Goal: Complete Application Form: Complete application form

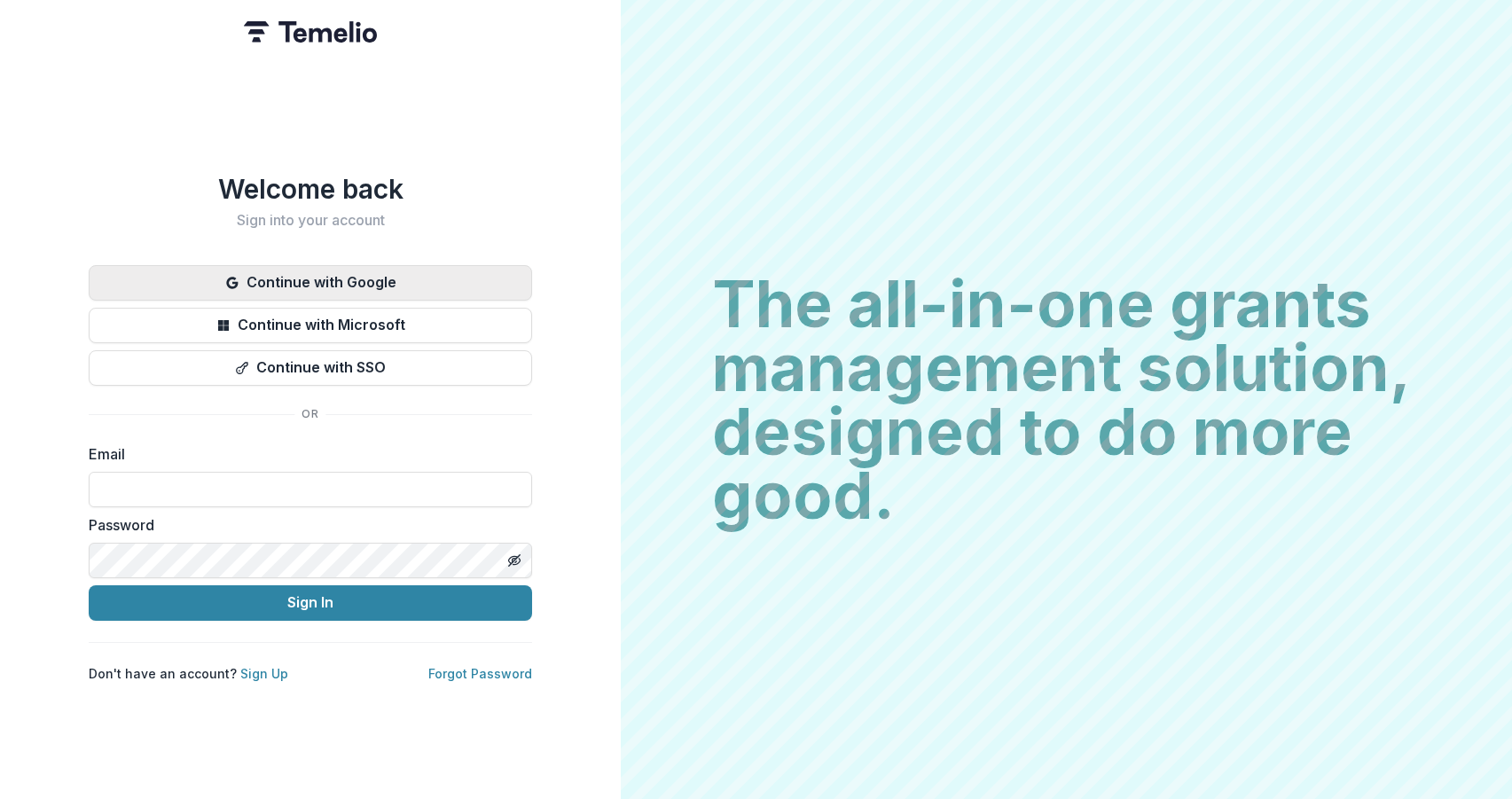
click at [341, 278] on button "Continue with Google" at bounding box center [310, 282] width 443 height 35
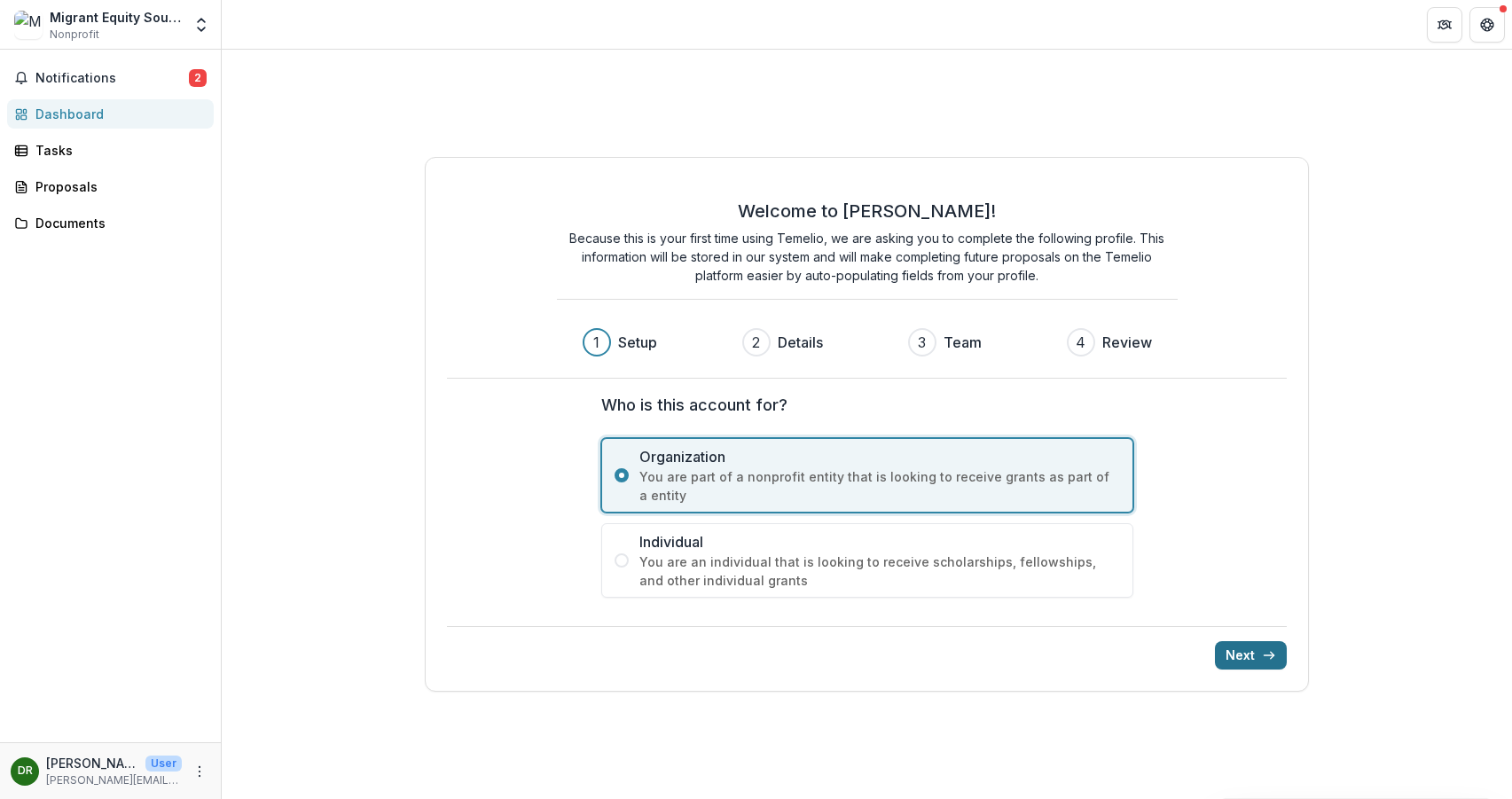
click at [1249, 652] on button "Next" at bounding box center [1250, 655] width 72 height 28
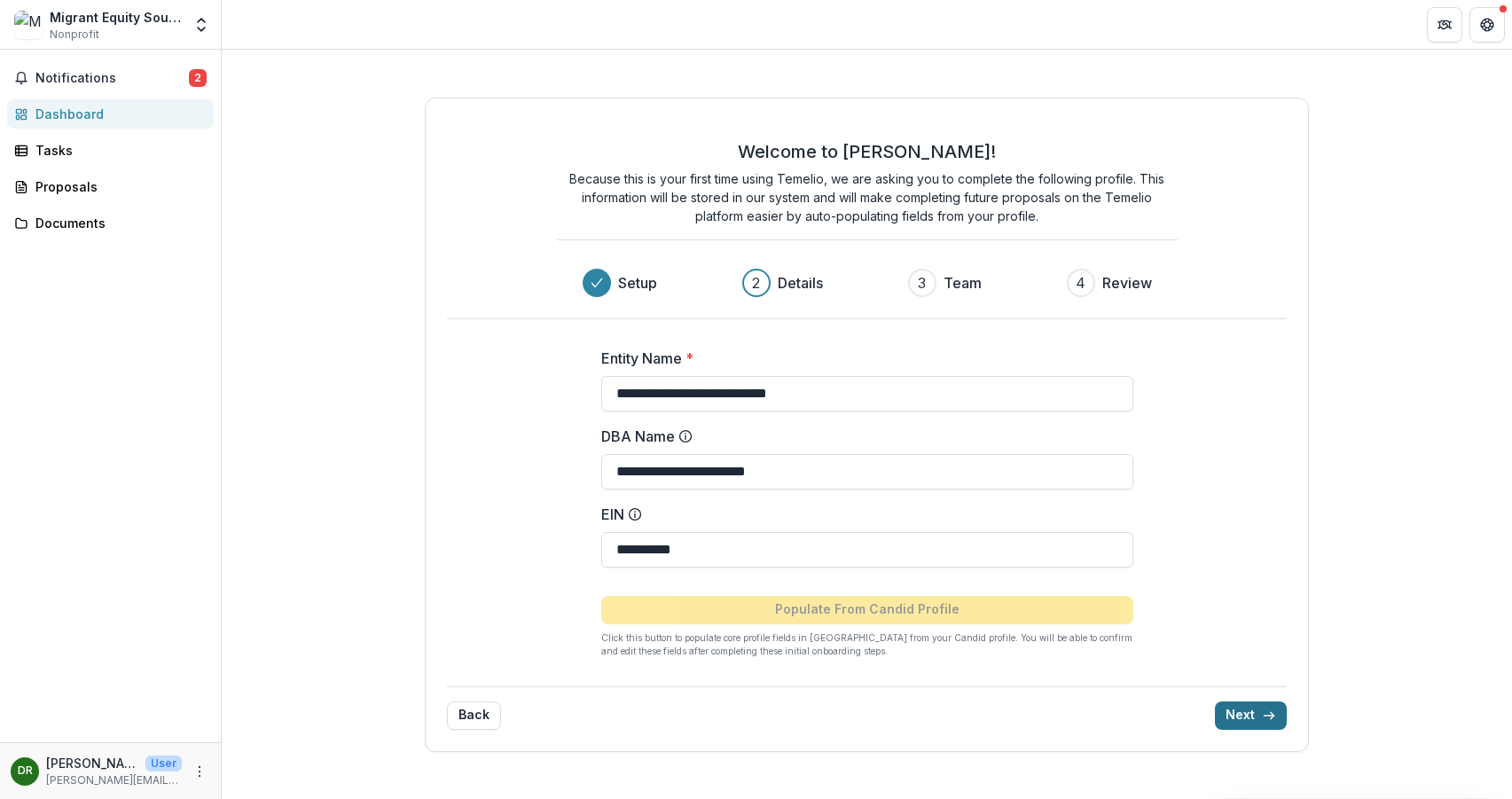
click at [1247, 728] on button "Next" at bounding box center [1250, 715] width 72 height 28
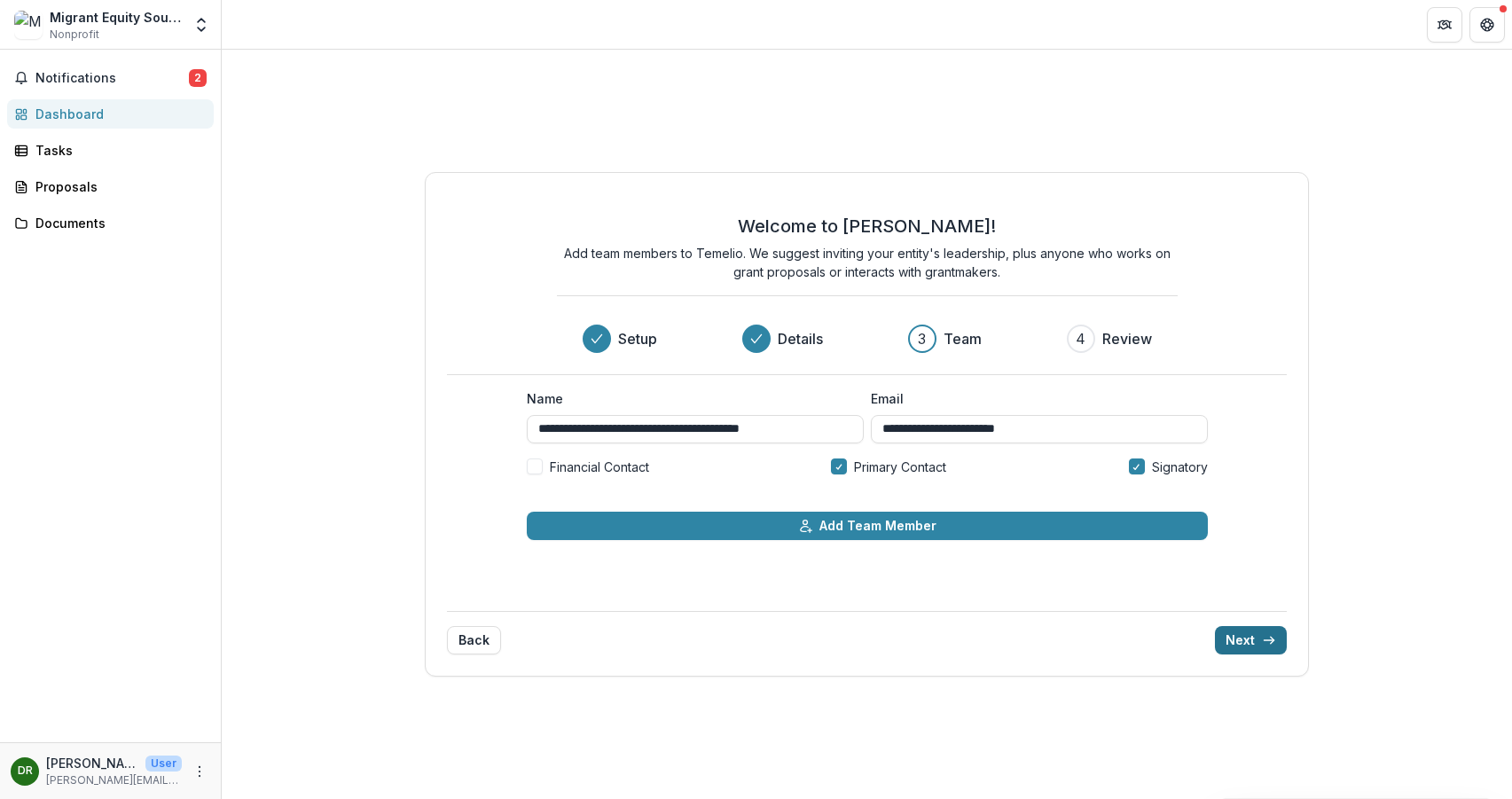
click at [1260, 635] on button "Next" at bounding box center [1250, 640] width 72 height 28
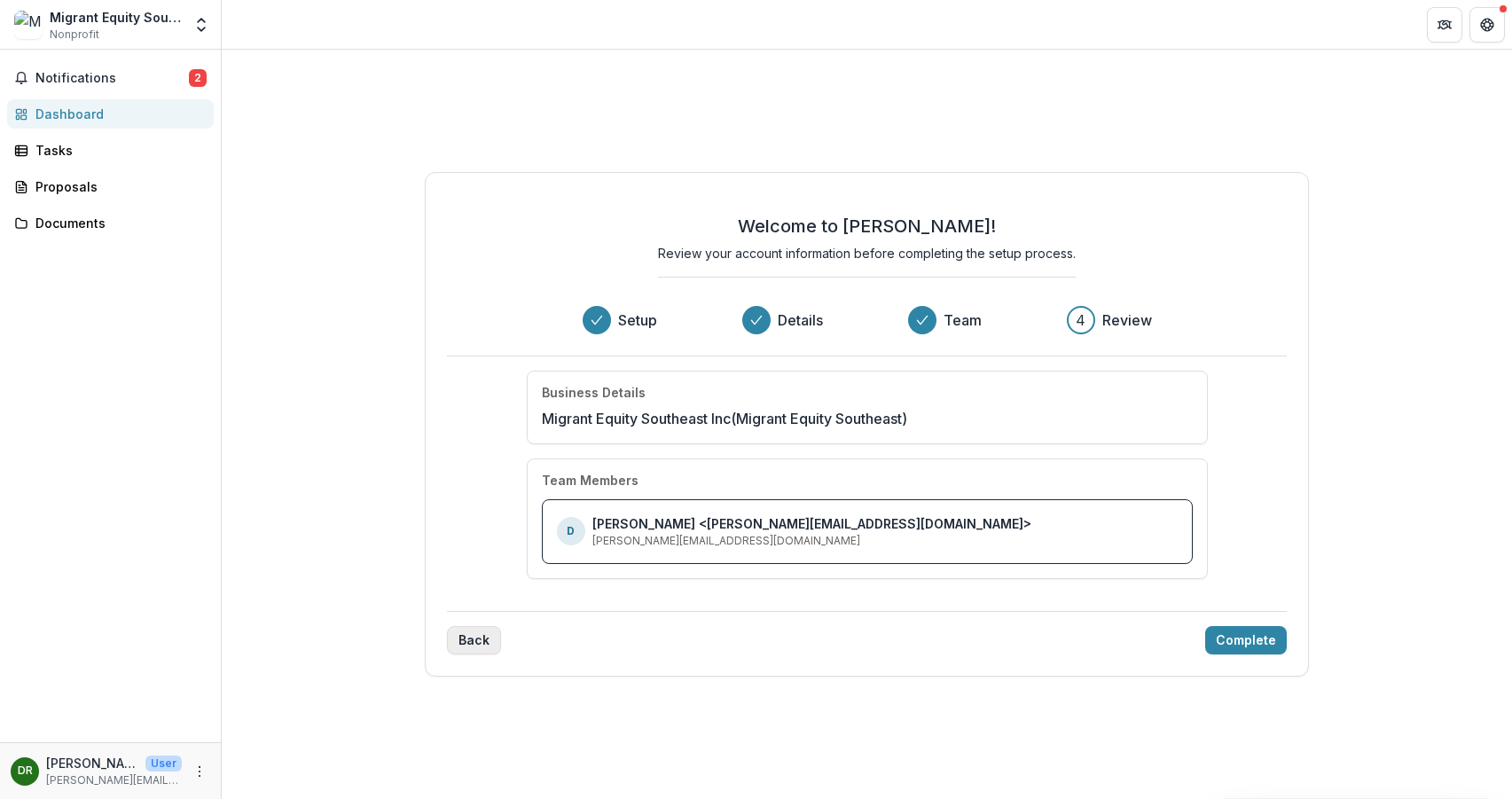
click at [487, 641] on button "Back" at bounding box center [474, 640] width 54 height 28
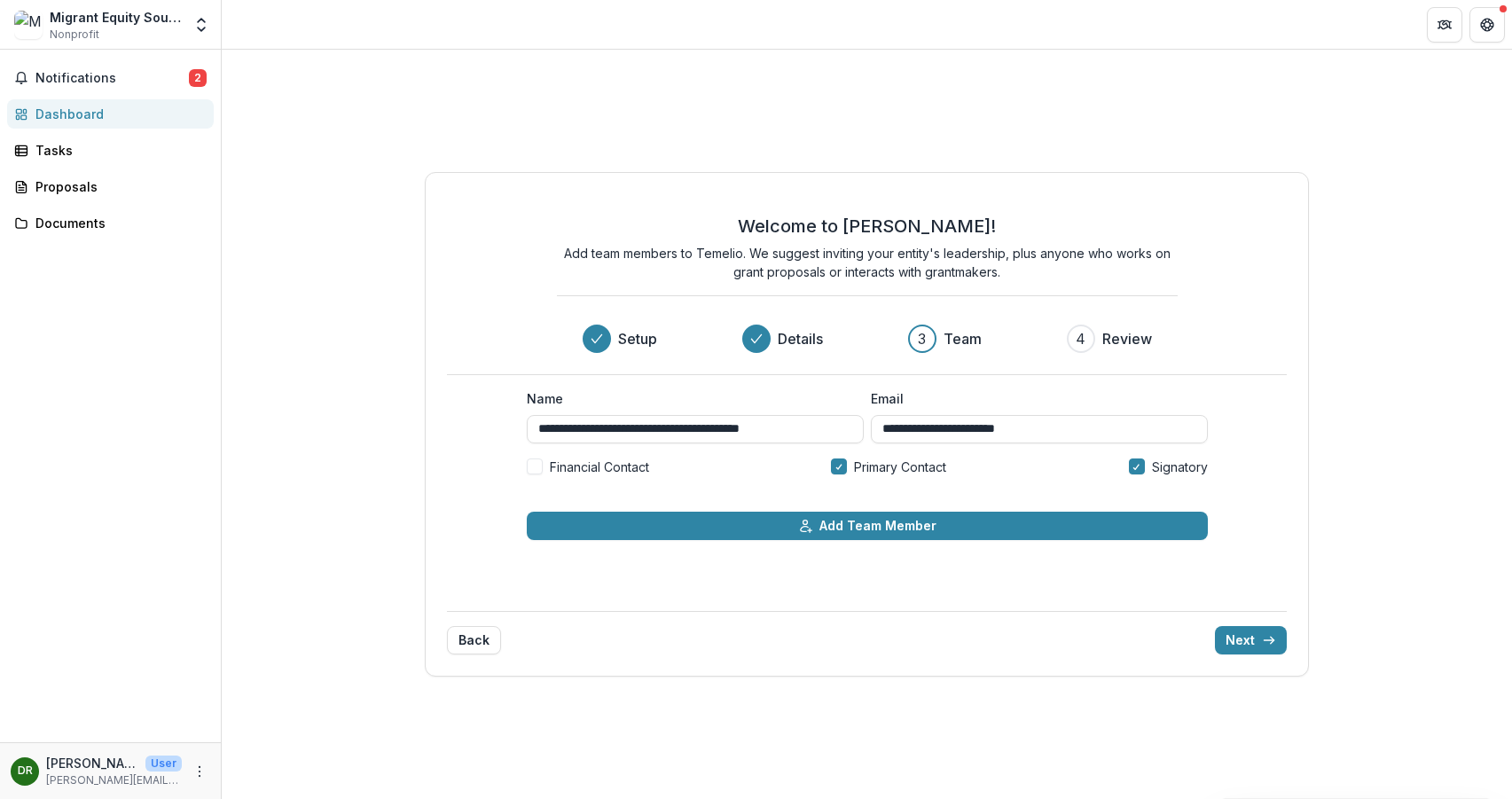
click at [533, 474] on span at bounding box center [534, 467] width 16 height 16
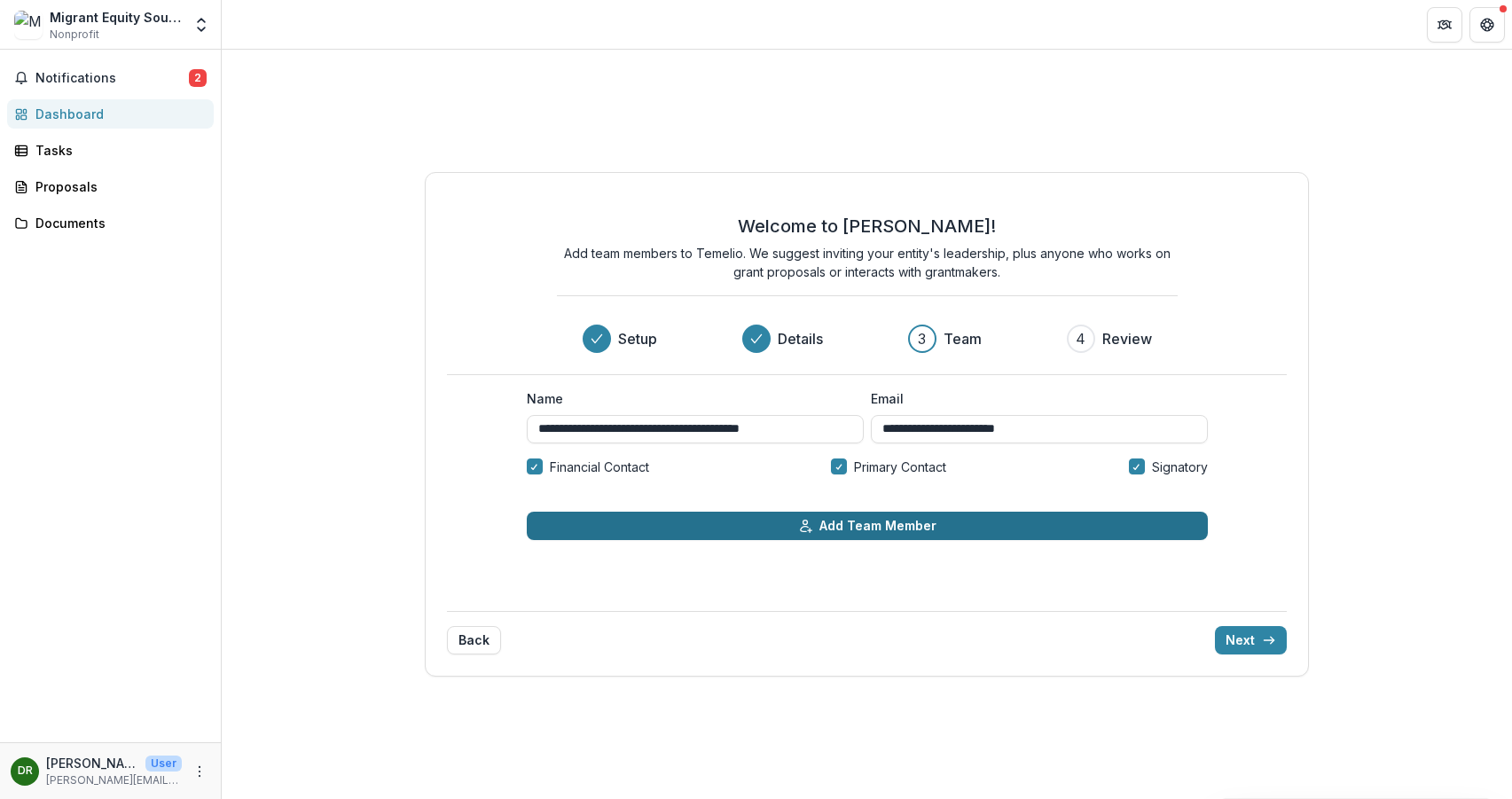
click at [882, 526] on button "Add Team Member" at bounding box center [867, 525] width 681 height 28
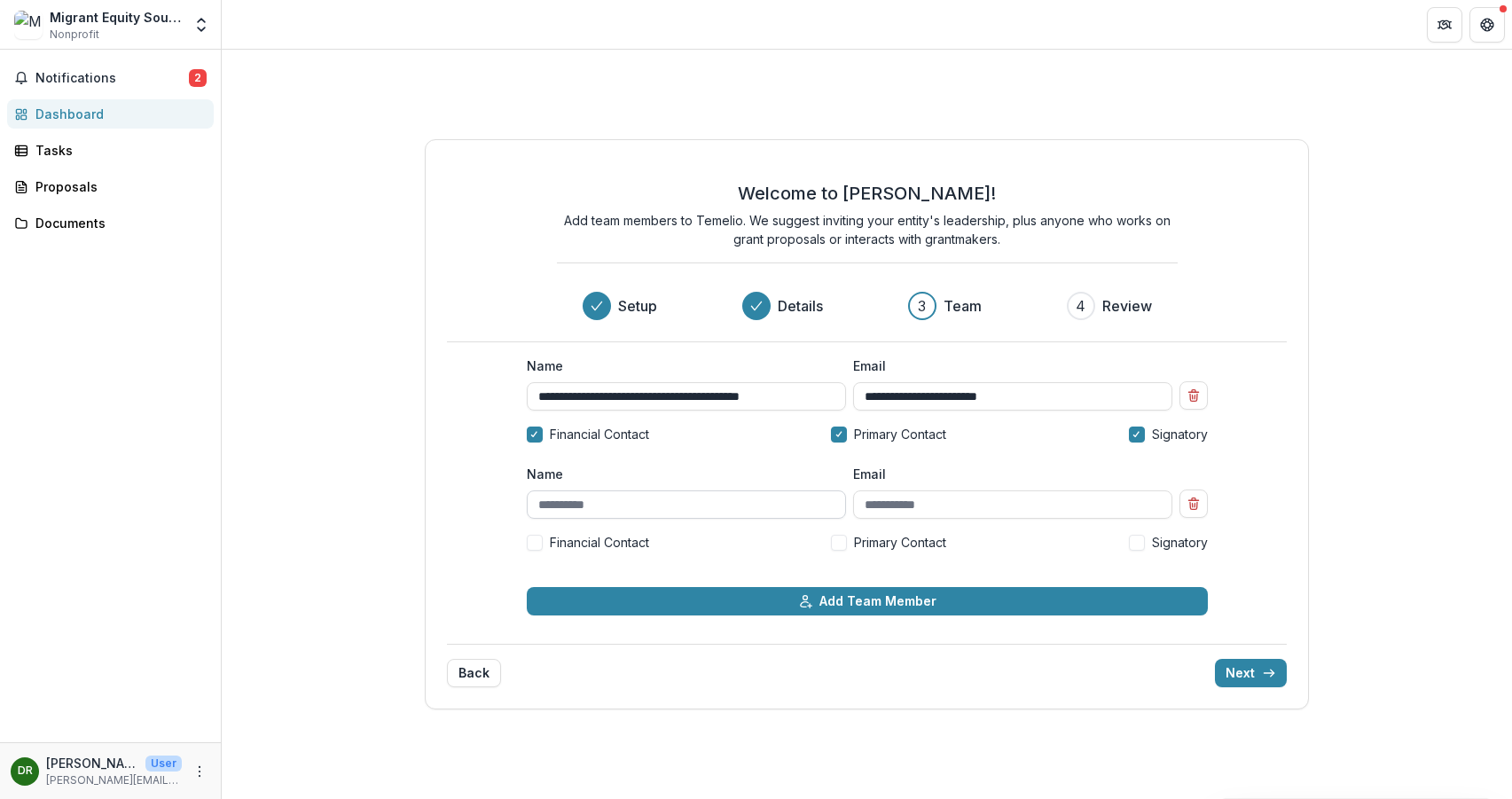
click at [670, 506] on input "Name" at bounding box center [686, 504] width 320 height 28
type input "**********"
click at [543, 539] on label "Financial Contact" at bounding box center [587, 542] width 123 height 19
click at [920, 511] on input "Email" at bounding box center [1013, 504] width 320 height 28
type input "**********"
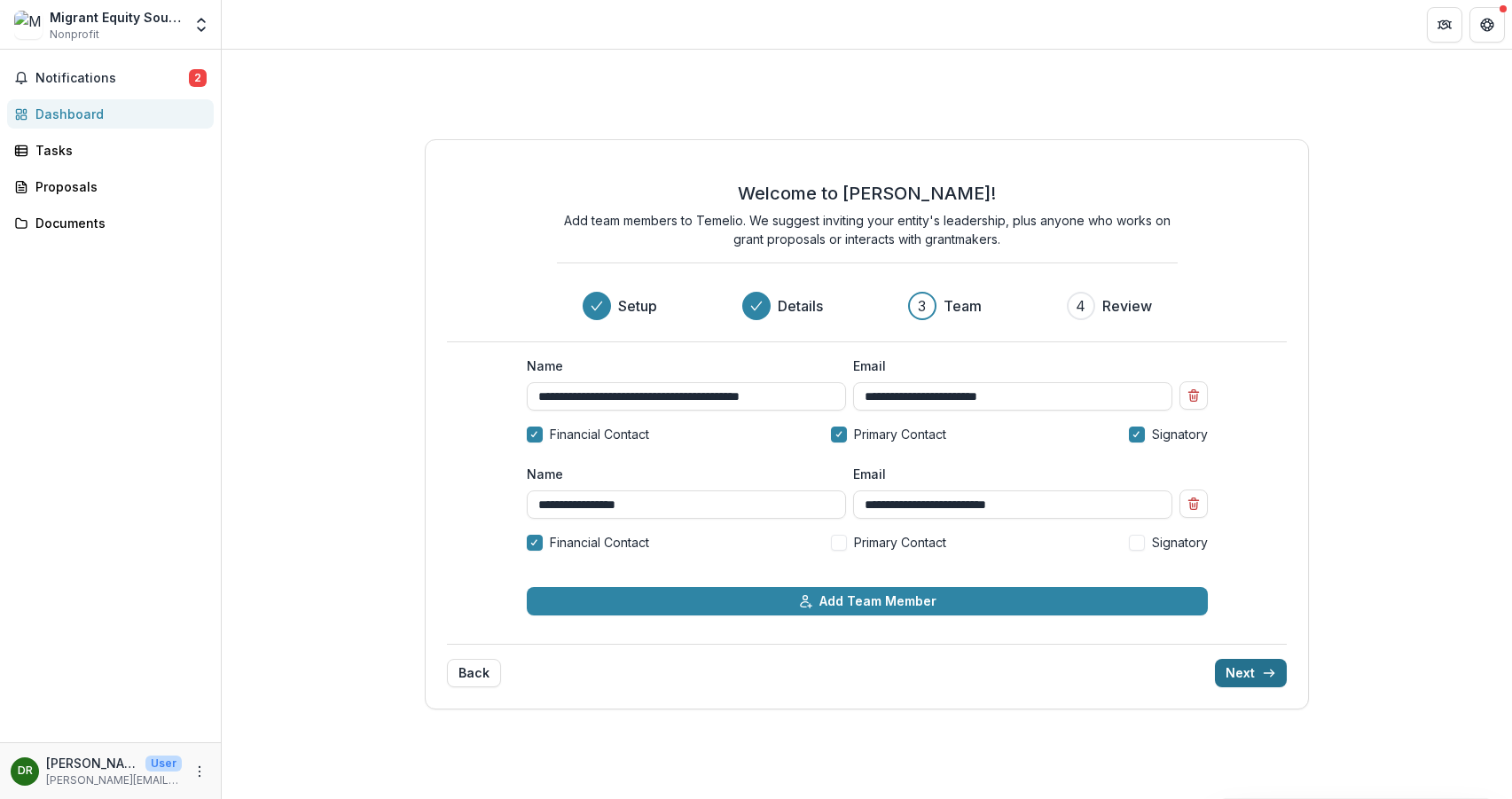
click at [1259, 677] on button "Next" at bounding box center [1250, 673] width 72 height 28
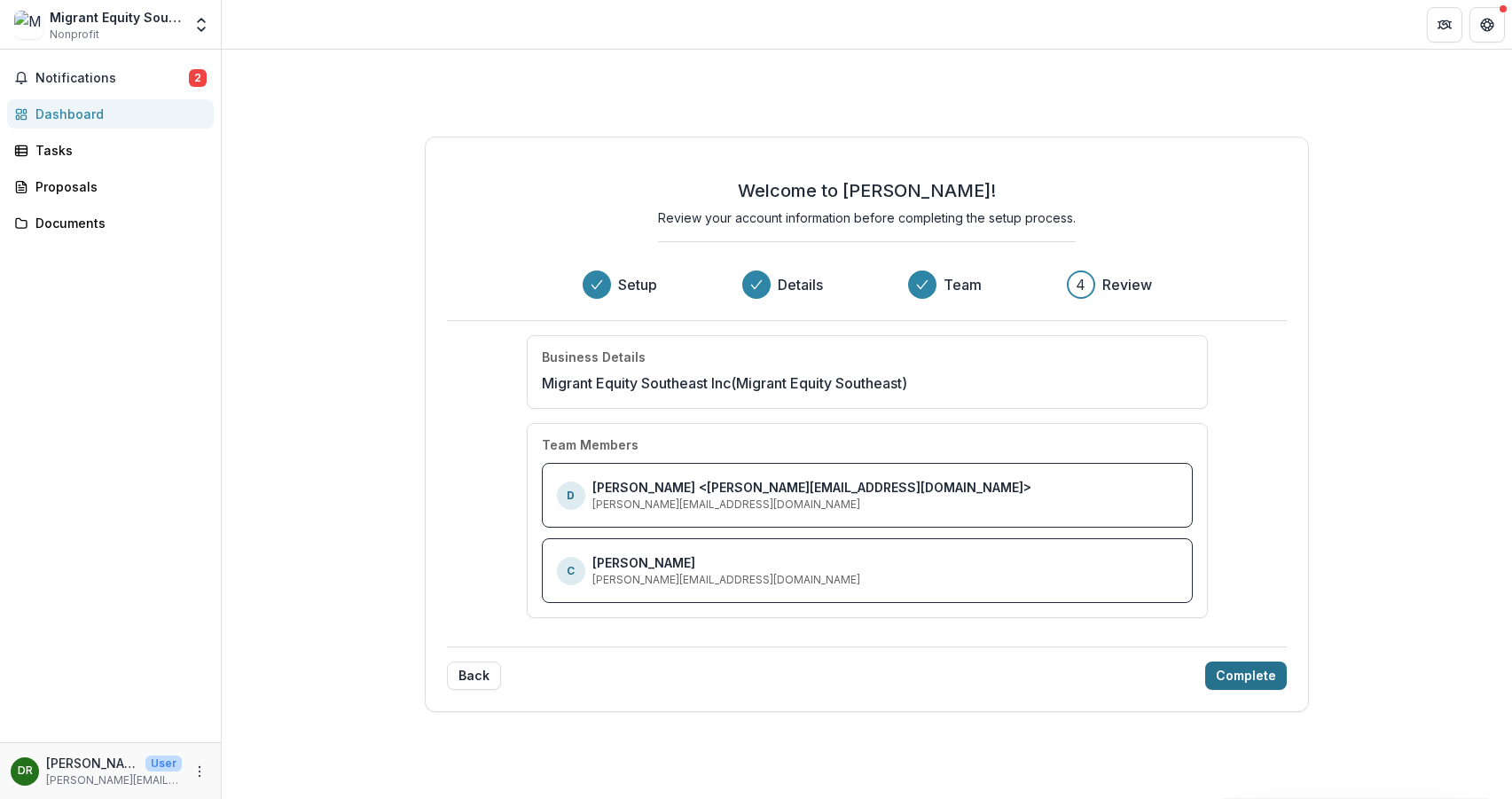
click at [1238, 675] on button "Complete" at bounding box center [1245, 675] width 81 height 28
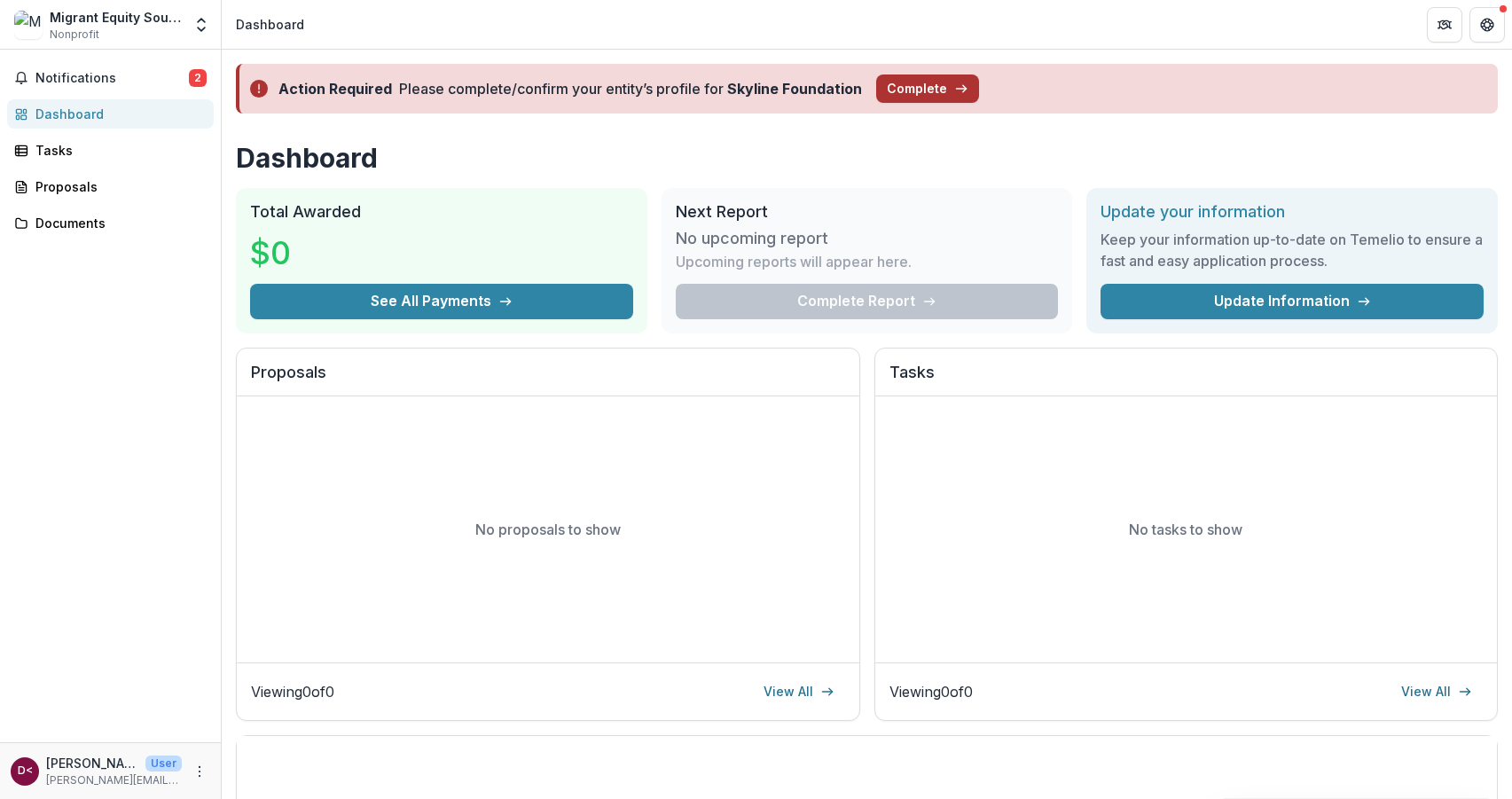
click at [911, 90] on button "Complete" at bounding box center [928, 88] width 103 height 28
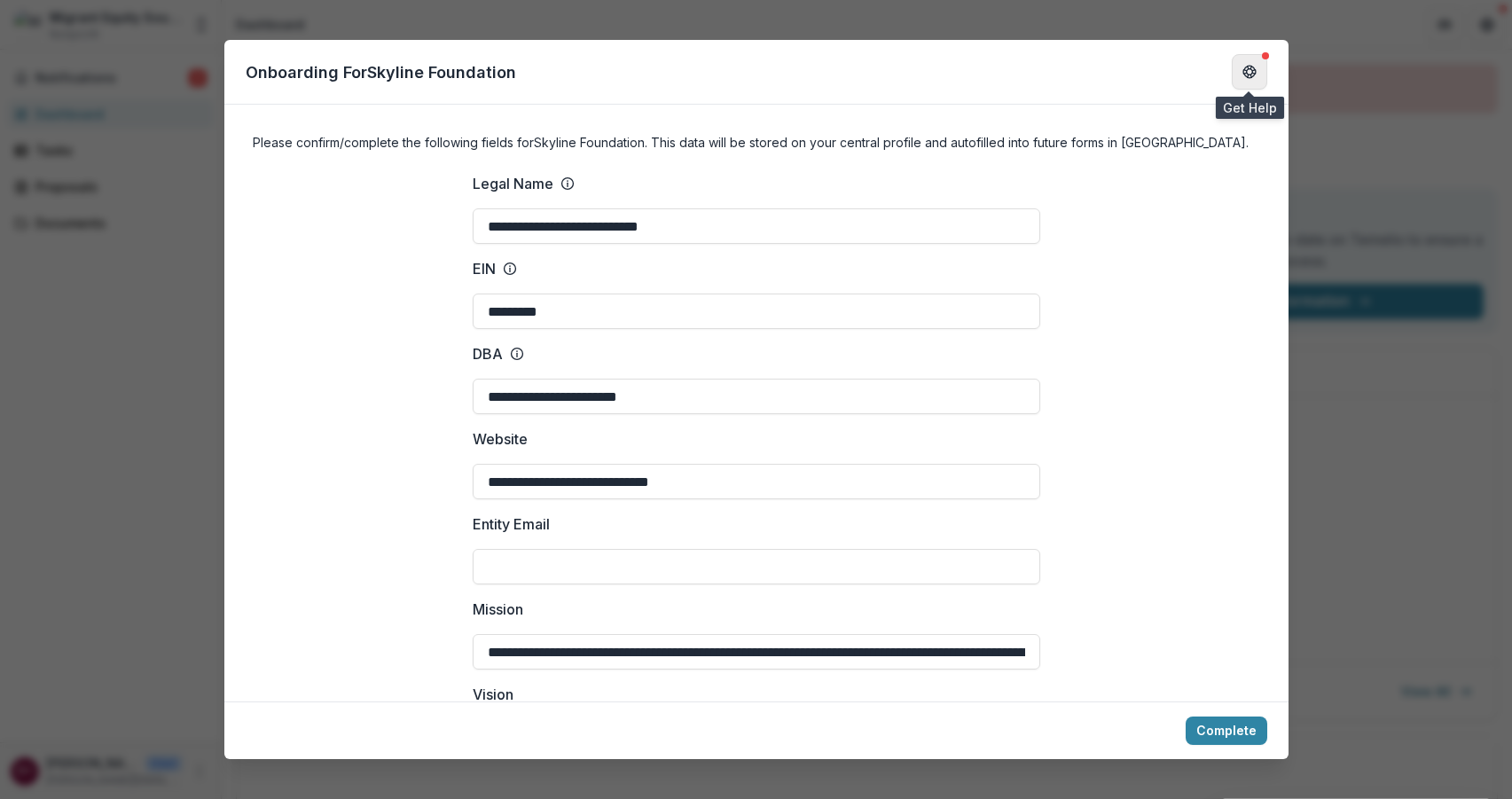
click at [1246, 77] on icon "Get Help" at bounding box center [1249, 72] width 14 height 14
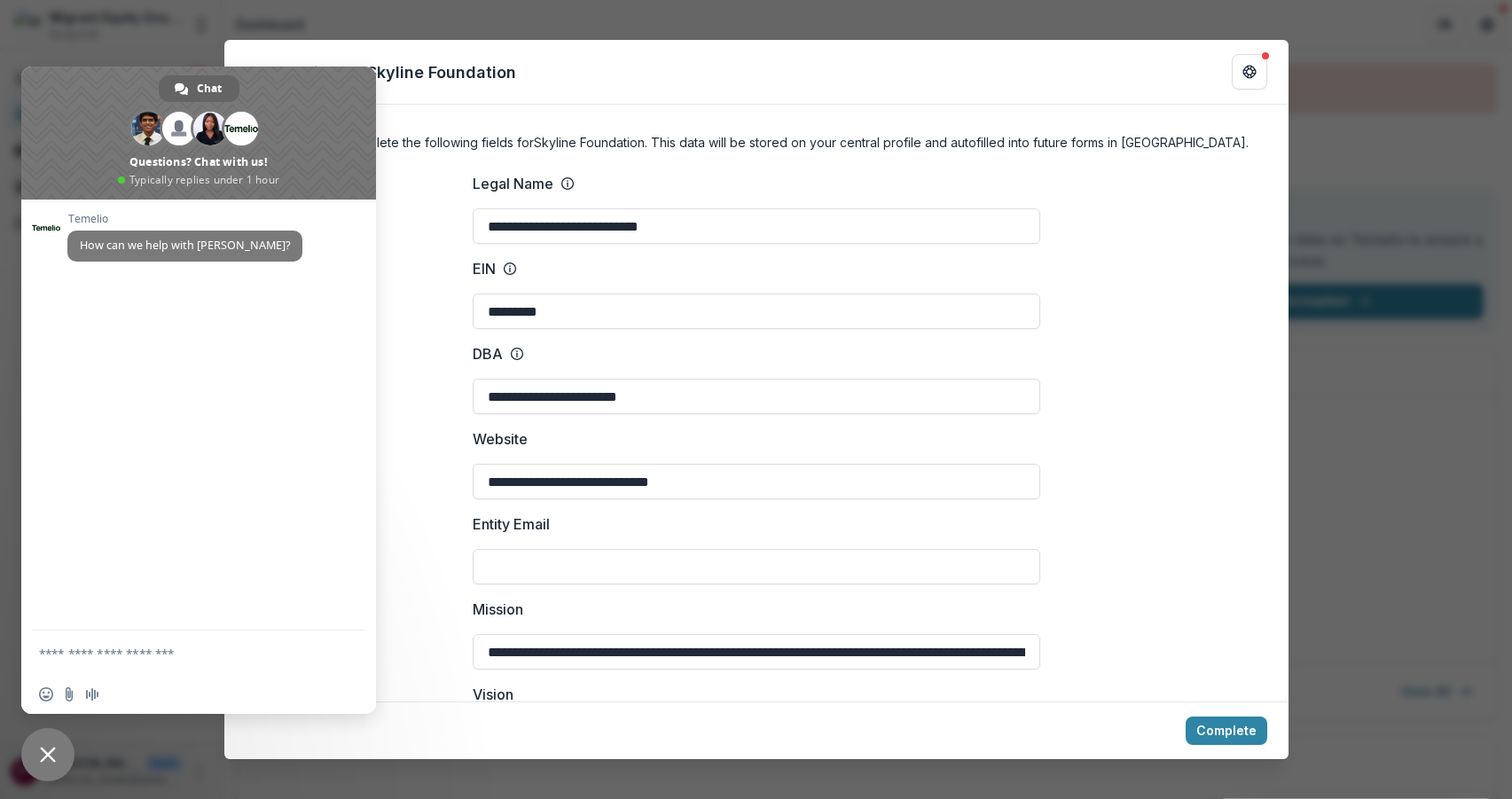
click at [511, 95] on div "Onboarding For Skyline Foundation" at bounding box center [756, 73] width 1064 height 65
click at [44, 756] on span "Close chat" at bounding box center [48, 755] width 16 height 16
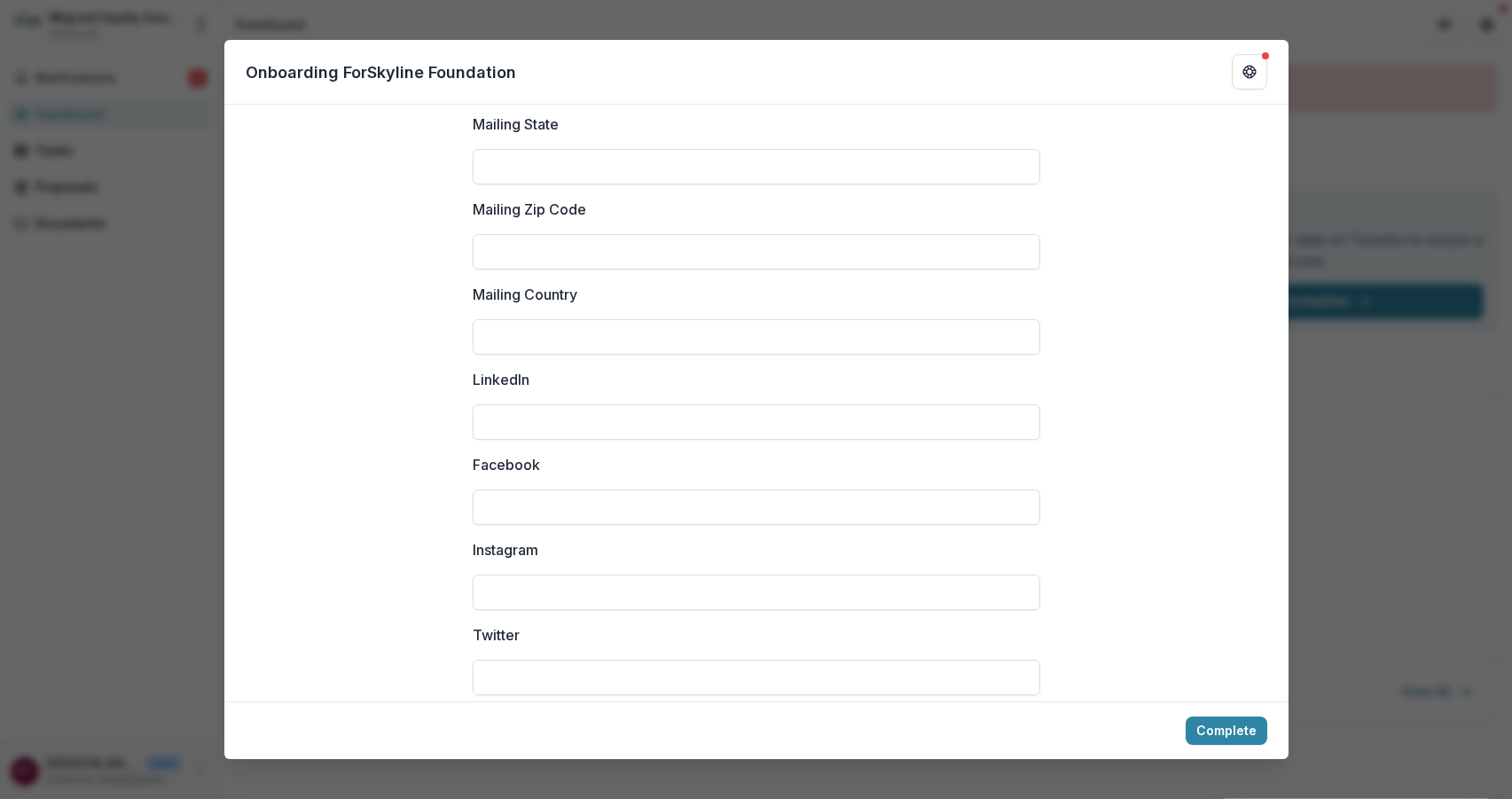
scroll to position [1749, 0]
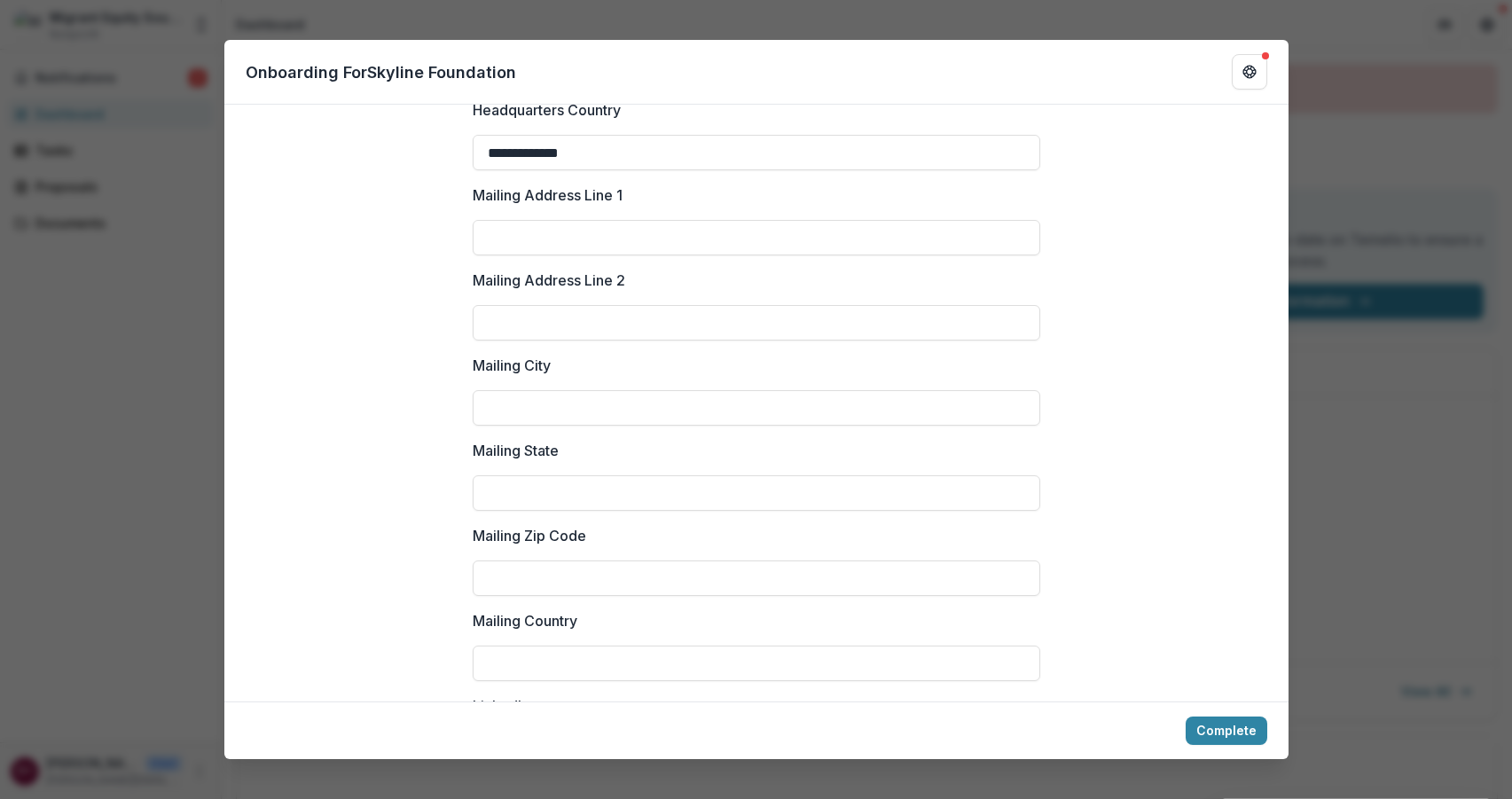
click at [1206, 714] on div "Complete" at bounding box center [756, 729] width 1064 height 58
click at [1206, 721] on button "Complete" at bounding box center [1226, 730] width 81 height 28
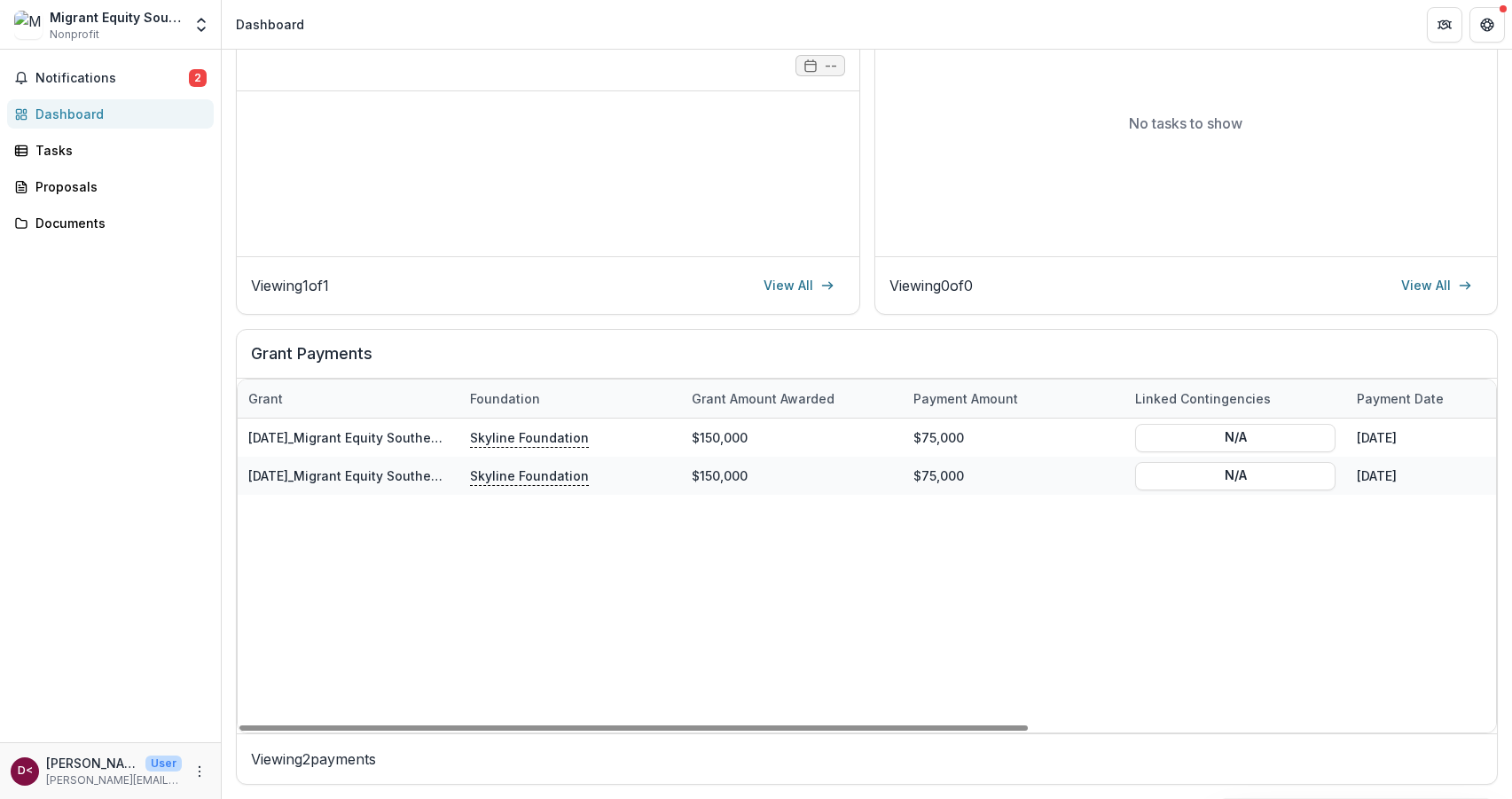
scroll to position [0, 0]
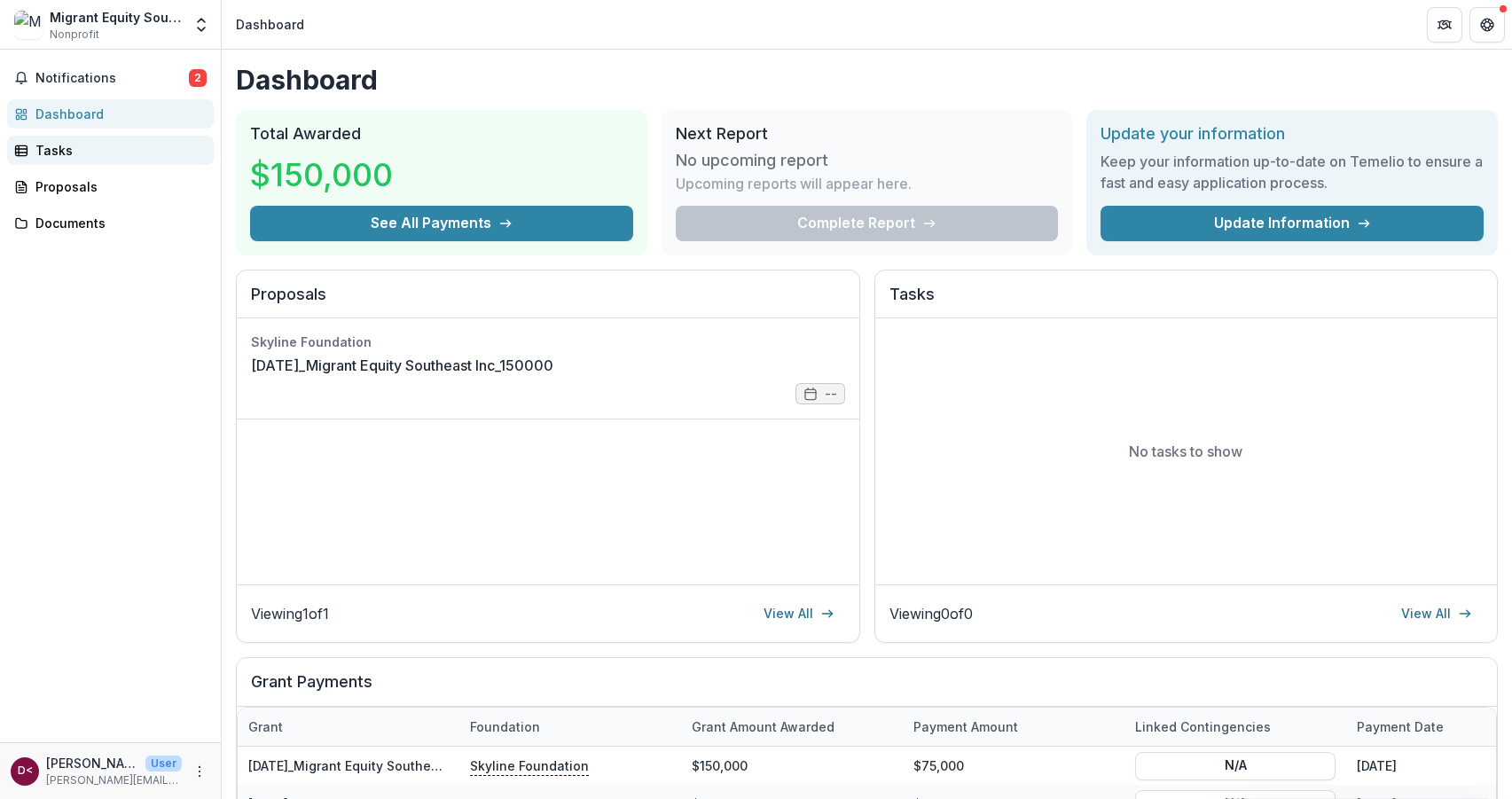
click at [59, 150] on div "Tasks" at bounding box center [117, 150] width 164 height 19
